Goal: Answer question/provide support: Share knowledge or assist other users

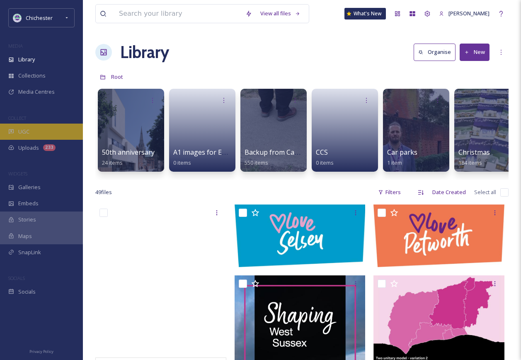
click at [31, 130] on div "UGC" at bounding box center [41, 131] width 83 height 16
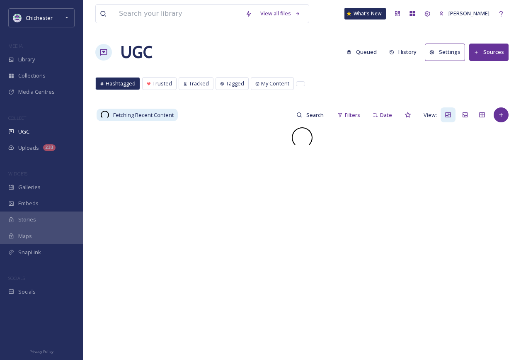
click at [379, 48] on button "Queued" at bounding box center [361, 52] width 39 height 16
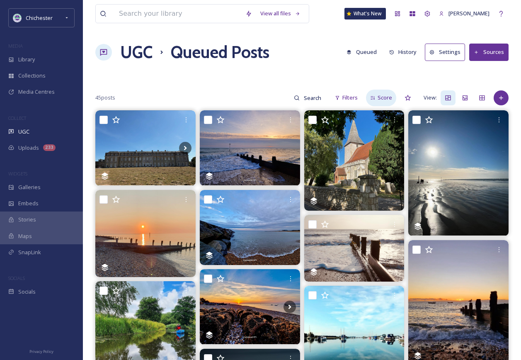
click at [389, 97] on span "Score" at bounding box center [384, 98] width 15 height 8
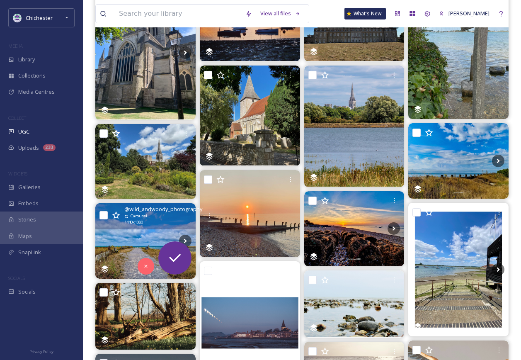
scroll to position [83, 0]
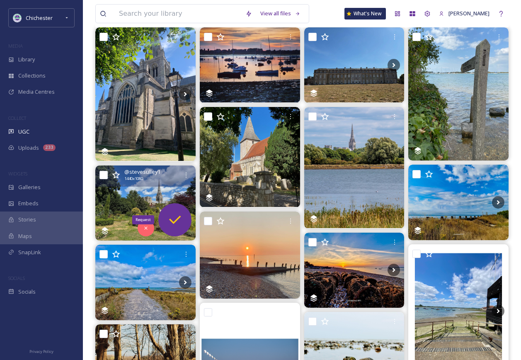
click at [172, 215] on icon at bounding box center [175, 219] width 17 height 17
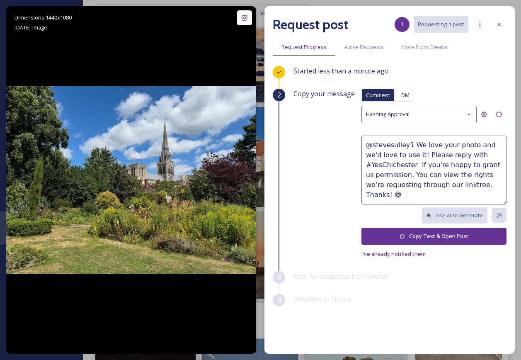
click at [410, 237] on button "Copy Text & Open Post" at bounding box center [433, 235] width 145 height 17
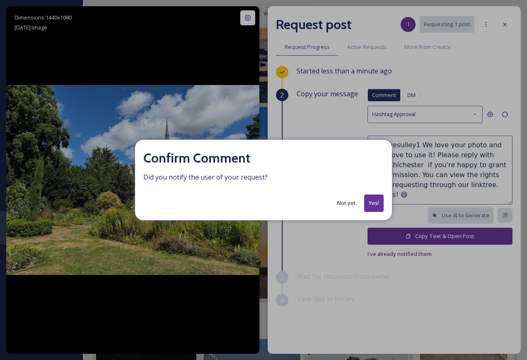
click at [382, 198] on button "Yes!" at bounding box center [373, 202] width 19 height 17
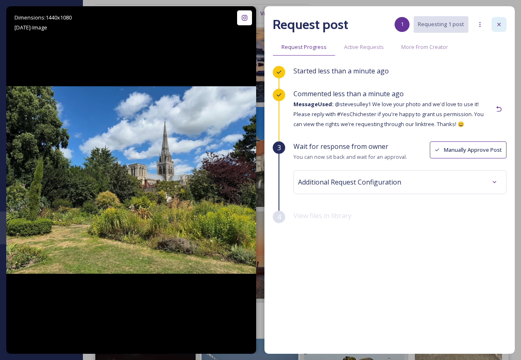
click at [496, 24] on icon at bounding box center [499, 24] width 7 height 7
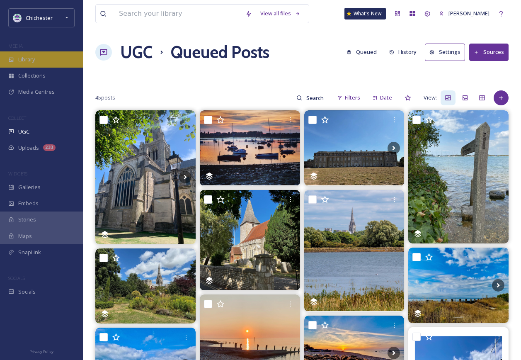
click at [61, 65] on div "Library" at bounding box center [41, 59] width 83 height 16
